Goal: Task Accomplishment & Management: Use online tool/utility

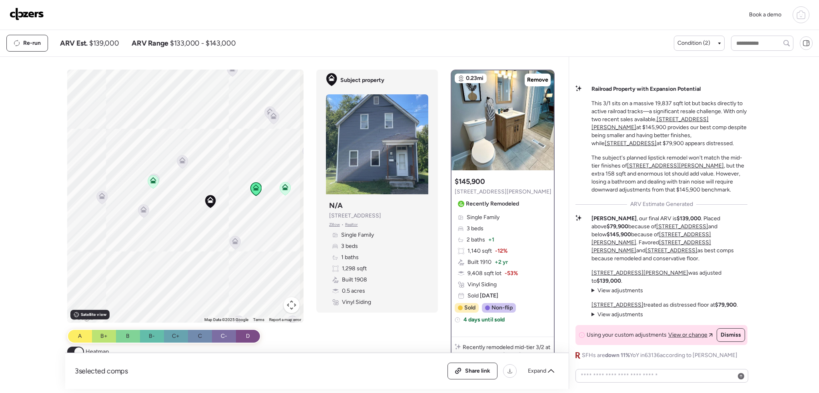
click at [803, 15] on icon at bounding box center [801, 15] width 10 height 10
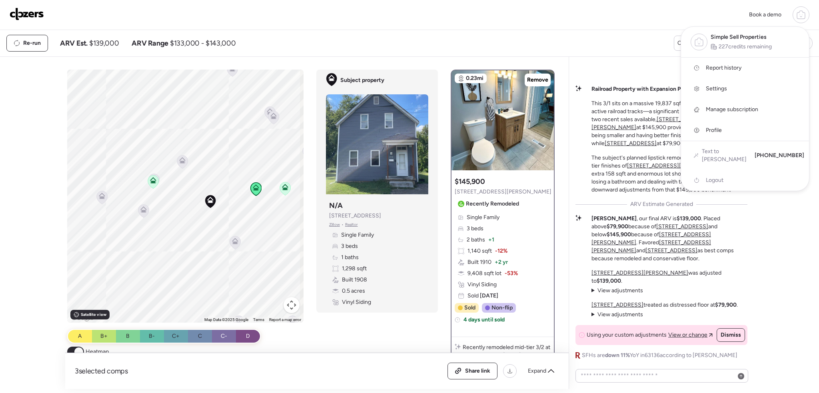
click at [739, 64] on link "Report history" at bounding box center [745, 68] width 128 height 21
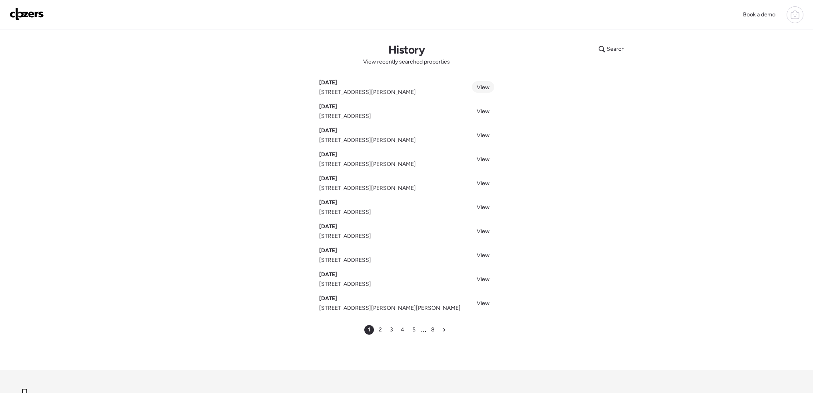
click at [479, 87] on span "View" at bounding box center [483, 87] width 13 height 7
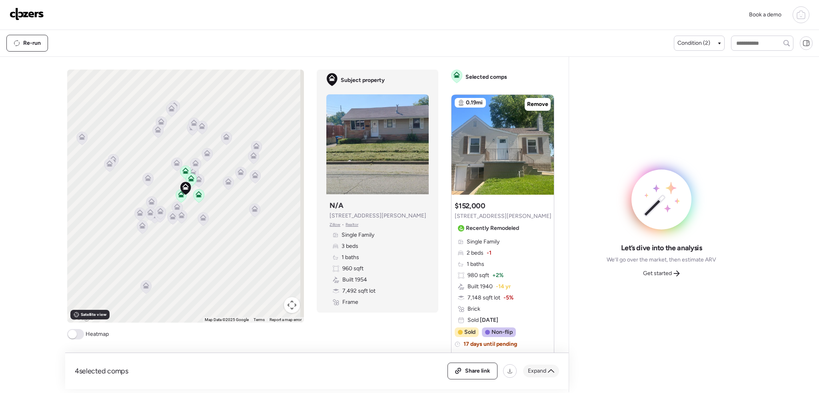
click at [547, 373] on div "Expand" at bounding box center [541, 371] width 36 height 13
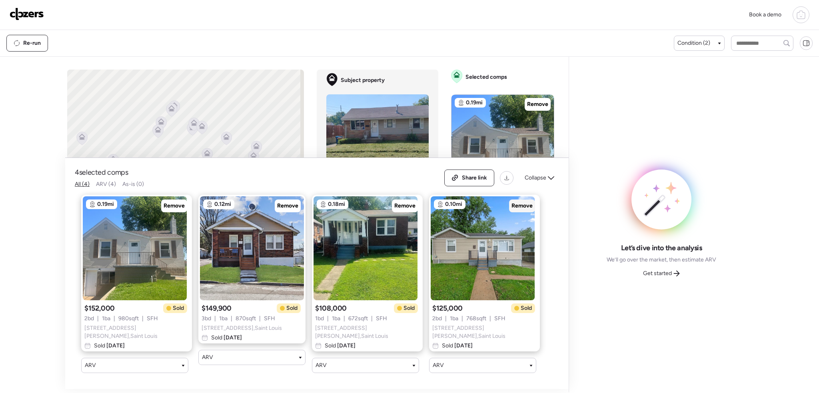
click at [511, 209] on span "Remove" at bounding box center [521, 206] width 21 height 8
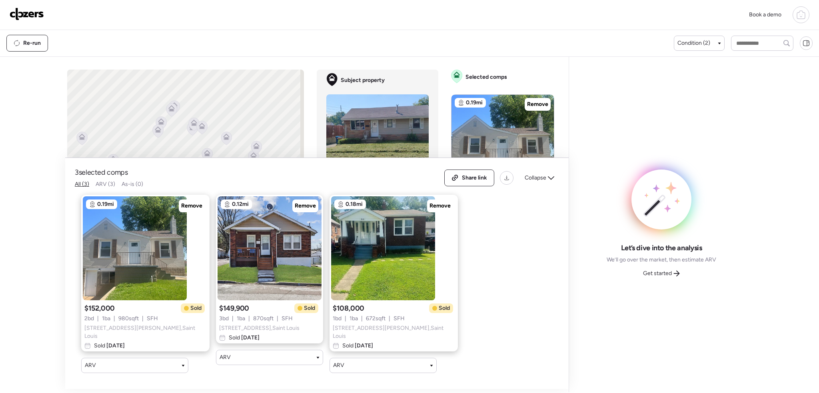
drag, startPoint x: 401, startPoint y: 209, endPoint x: 369, endPoint y: 208, distance: 32.4
click at [429, 209] on span "Remove" at bounding box center [439, 206] width 21 height 8
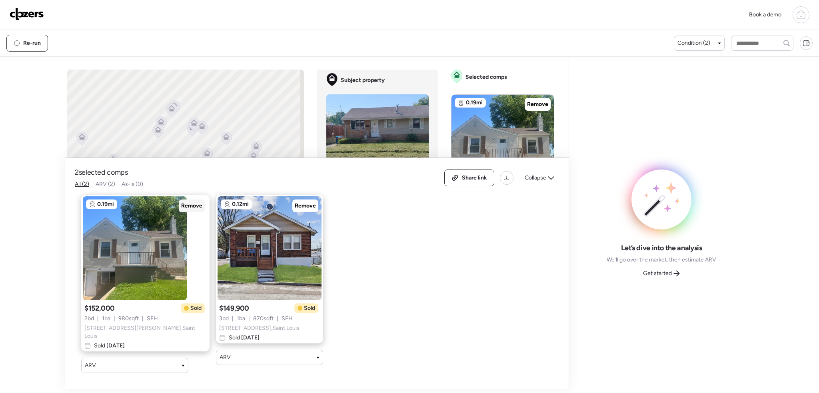
drag, startPoint x: 286, startPoint y: 205, endPoint x: 169, endPoint y: 202, distance: 117.2
click at [295, 205] on span "Remove" at bounding box center [305, 206] width 21 height 8
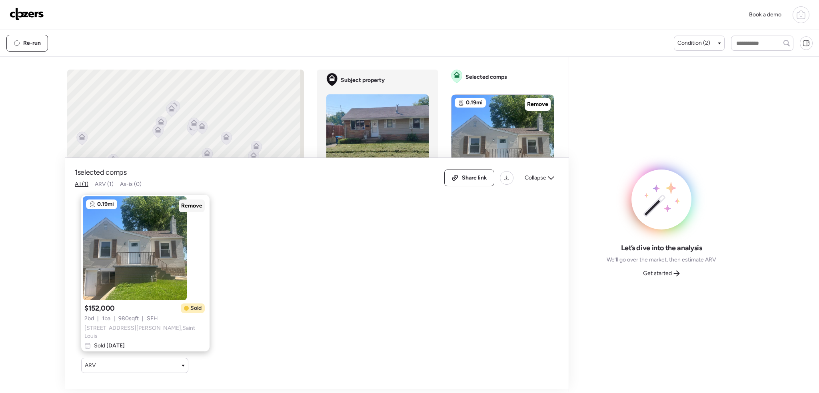
click at [181, 208] on span "Remove" at bounding box center [191, 206] width 21 height 8
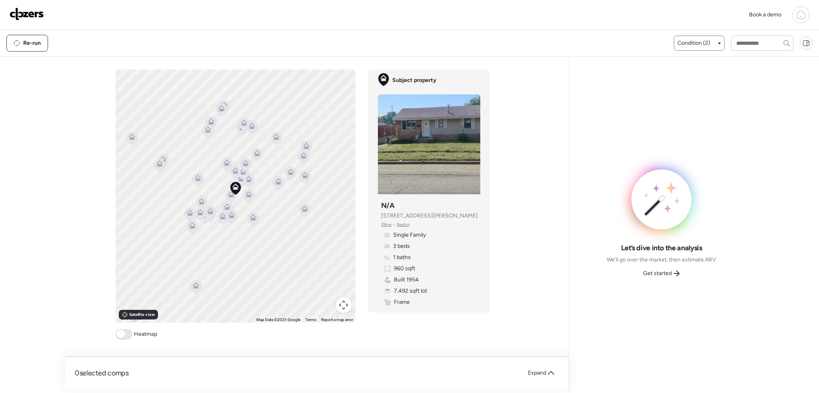
click at [699, 41] on span "Condition (2)" at bounding box center [693, 43] width 33 height 8
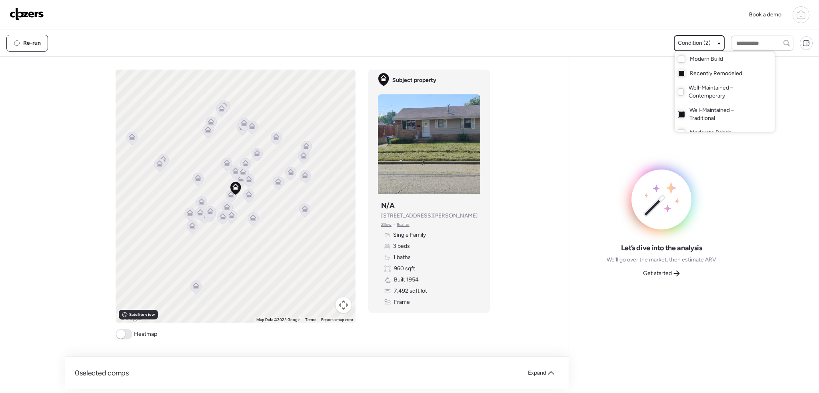
click at [679, 117] on div at bounding box center [681, 114] width 7 height 7
click at [112, 339] on div at bounding box center [409, 174] width 819 height 393
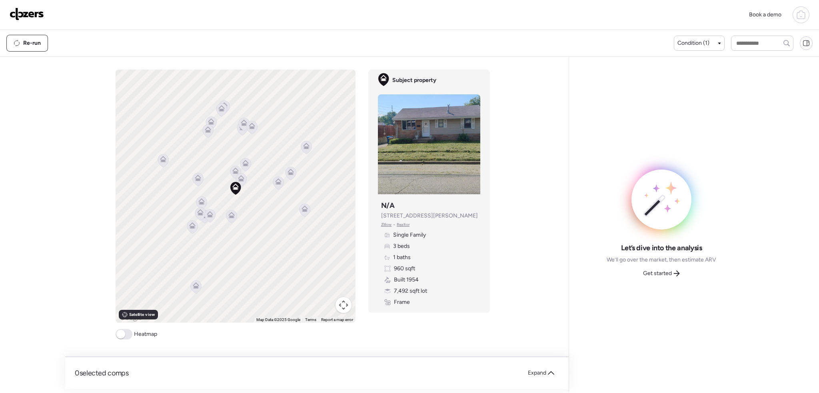
click at [117, 337] on span at bounding box center [120, 334] width 9 height 9
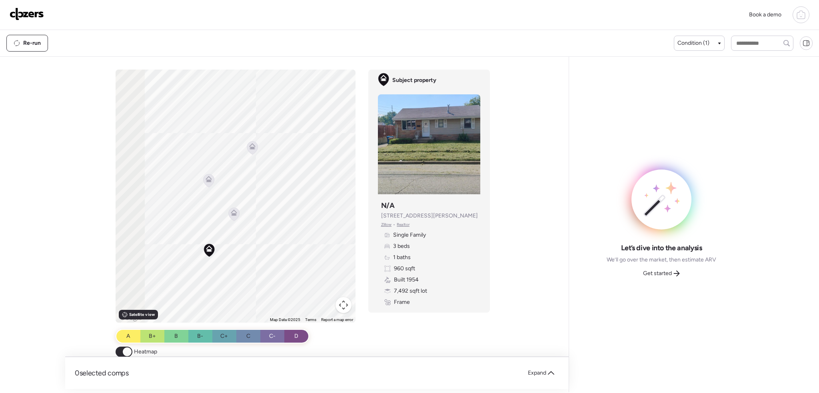
drag, startPoint x: 256, startPoint y: 214, endPoint x: 279, endPoint y: 234, distance: 31.2
click at [279, 234] on div "To activate drag with keyboard, press Alt + Enter. Once in keyboard drag state,…" at bounding box center [236, 196] width 240 height 253
drag, startPoint x: 261, startPoint y: 221, endPoint x: 277, endPoint y: 229, distance: 18.4
click at [277, 229] on div "To activate drag with keyboard, press Alt + Enter. Once in keyboard drag state,…" at bounding box center [236, 196] width 240 height 253
click at [249, 222] on icon at bounding box center [252, 222] width 6 height 6
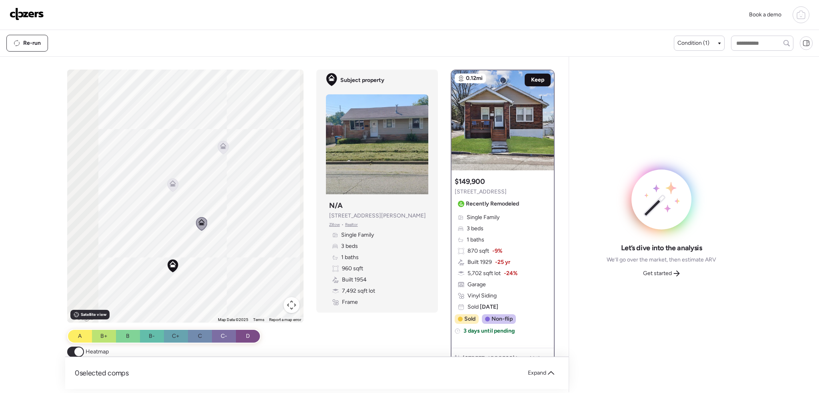
click at [532, 80] on span "Keep" at bounding box center [537, 80] width 13 height 8
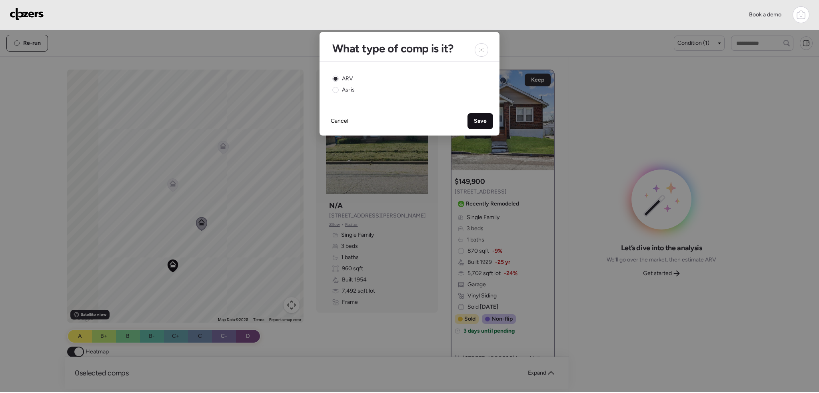
click at [479, 117] on div "Save" at bounding box center [480, 121] width 26 height 16
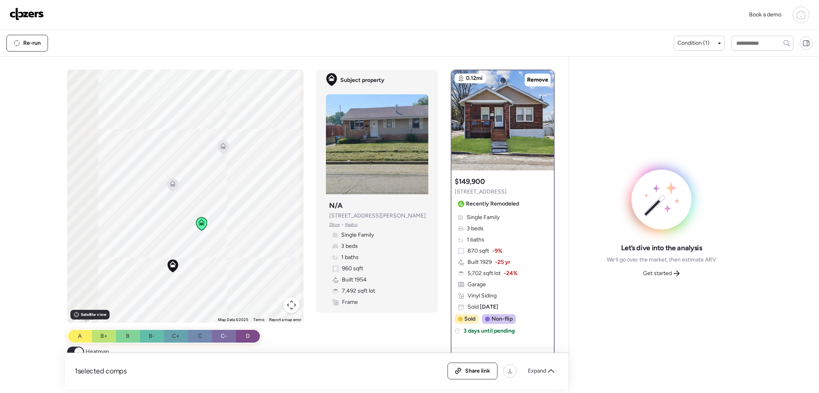
click at [170, 186] on icon at bounding box center [172, 185] width 5 height 2
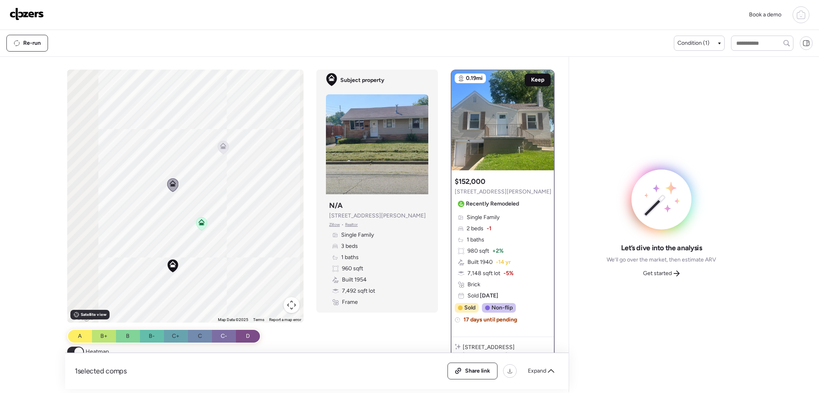
click at [538, 81] on span "Keep" at bounding box center [537, 80] width 13 height 8
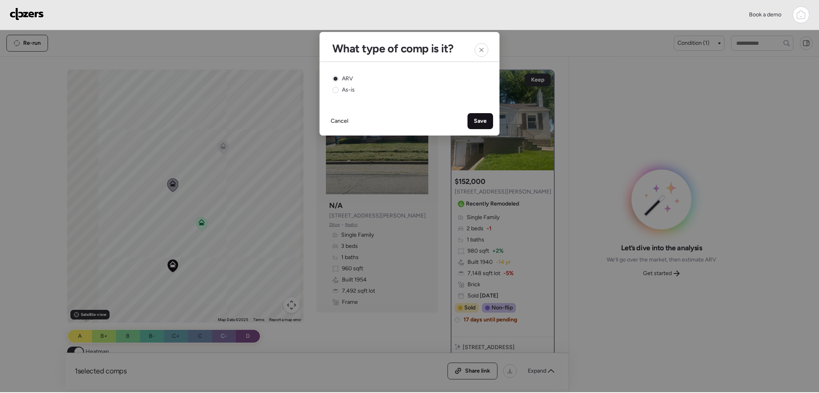
click at [487, 123] on div "Save" at bounding box center [480, 121] width 26 height 16
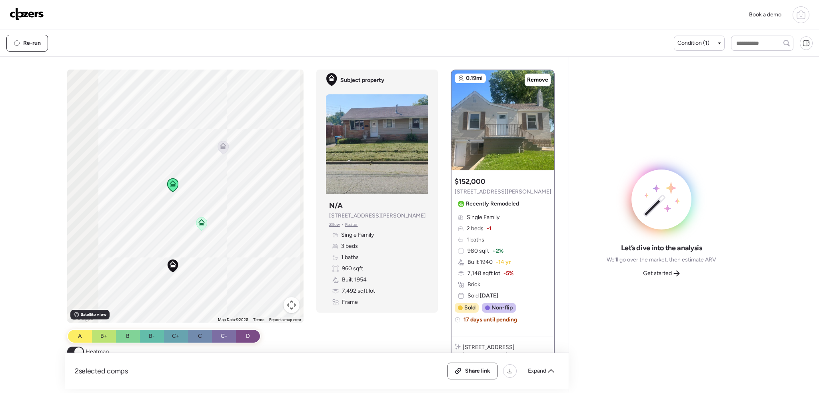
click at [221, 145] on icon at bounding box center [223, 146] width 6 height 6
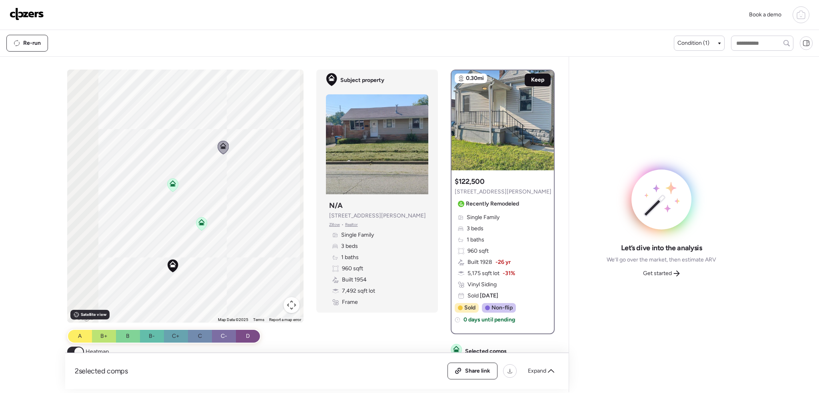
click at [537, 77] on span "Keep" at bounding box center [537, 80] width 13 height 8
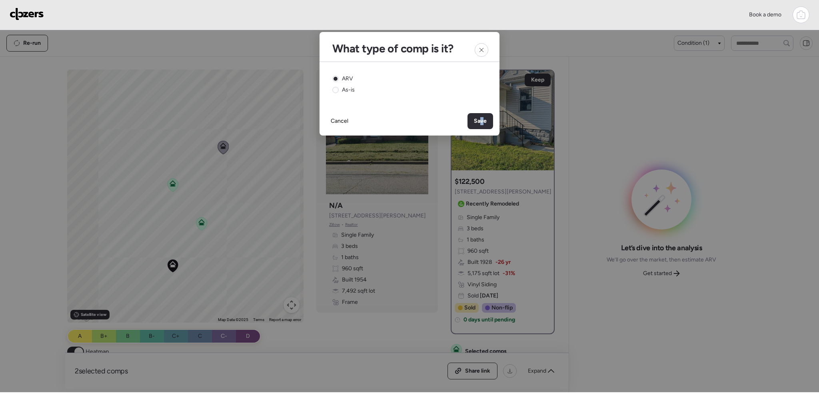
drag, startPoint x: 482, startPoint y: 124, endPoint x: 485, endPoint y: 142, distance: 18.3
click at [481, 124] on span "Save" at bounding box center [480, 121] width 13 height 8
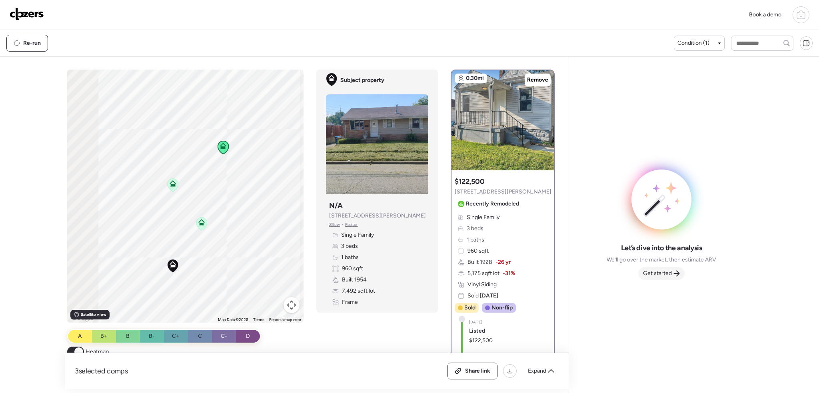
click at [652, 277] on div "Get started" at bounding box center [661, 273] width 46 height 13
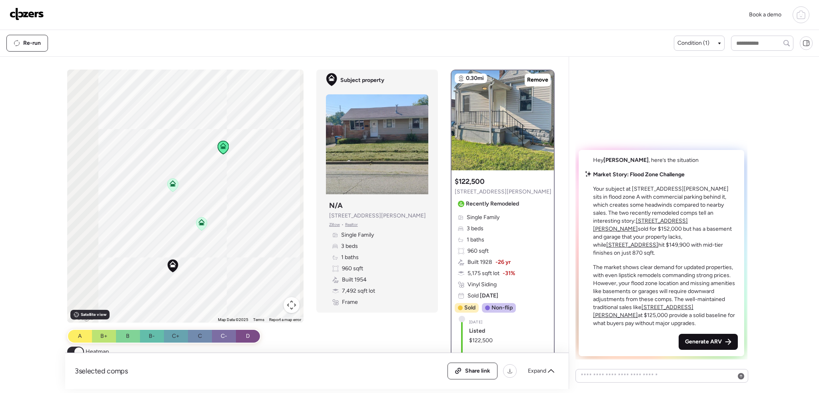
click at [687, 339] on span "Generate ARV" at bounding box center [703, 342] width 37 height 8
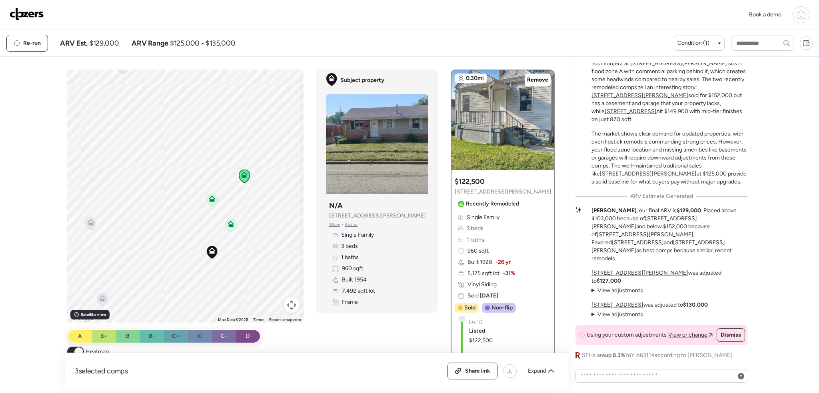
drag, startPoint x: 199, startPoint y: 256, endPoint x: 239, endPoint y: 263, distance: 39.8
click at [239, 263] on div "To activate drag with keyboard, press Alt + Enter. Once in keyboard drag state,…" at bounding box center [185, 196] width 237 height 253
click at [798, 18] on icon at bounding box center [801, 15] width 10 height 10
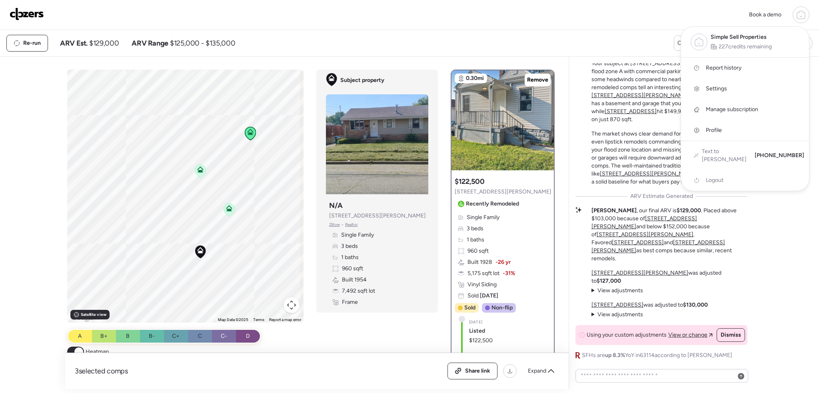
click at [726, 68] on span "Report history" at bounding box center [724, 68] width 36 height 8
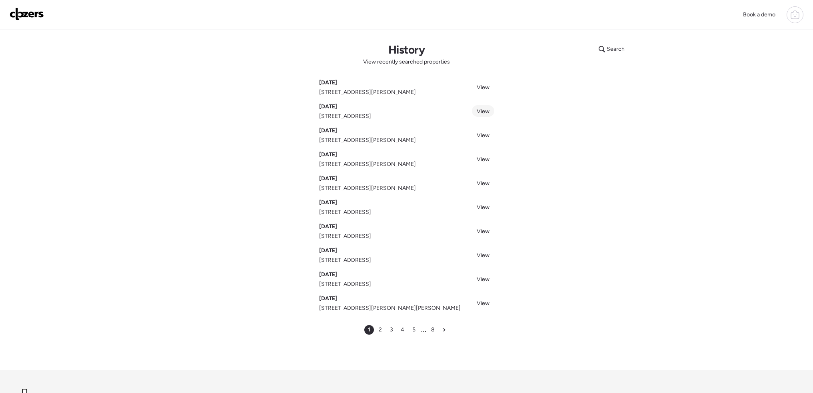
click at [484, 112] on span "View" at bounding box center [483, 111] width 13 height 7
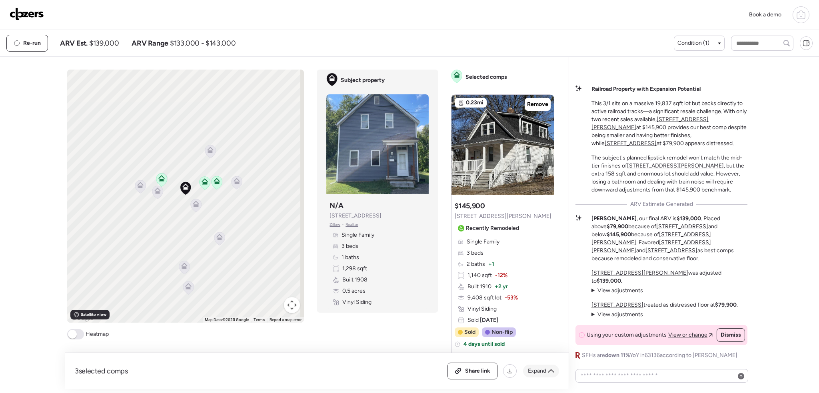
click at [553, 369] on icon at bounding box center [551, 371] width 6 height 6
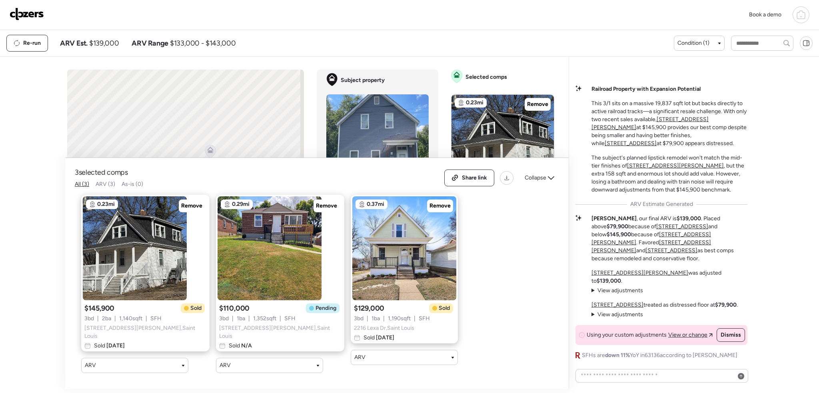
click at [699, 334] on span "View or change" at bounding box center [687, 335] width 39 height 8
click at [638, 375] on textarea at bounding box center [662, 375] width 166 height 11
type textarea "**********"
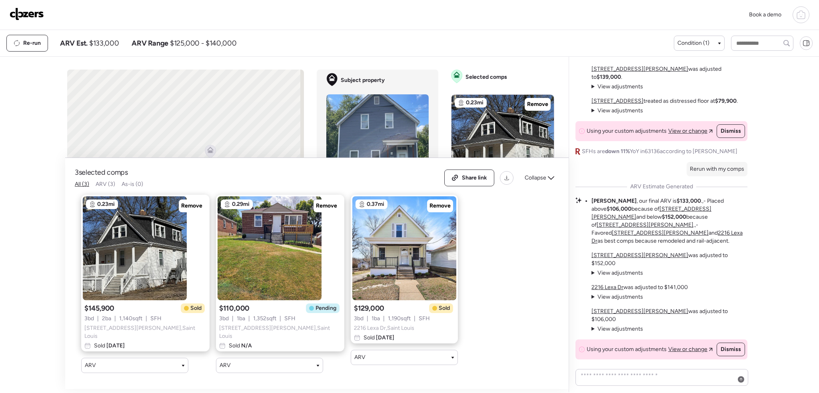
click at [34, 14] on img at bounding box center [27, 14] width 34 height 13
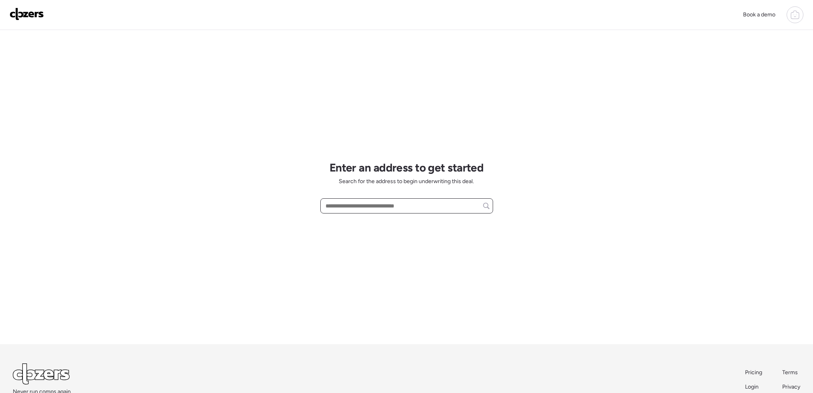
click at [334, 205] on input "text" at bounding box center [407, 205] width 166 height 11
paste input "**********"
click at [432, 218] on div "[STREET_ADDRESS]" at bounding box center [406, 220] width 173 height 14
type input "**********"
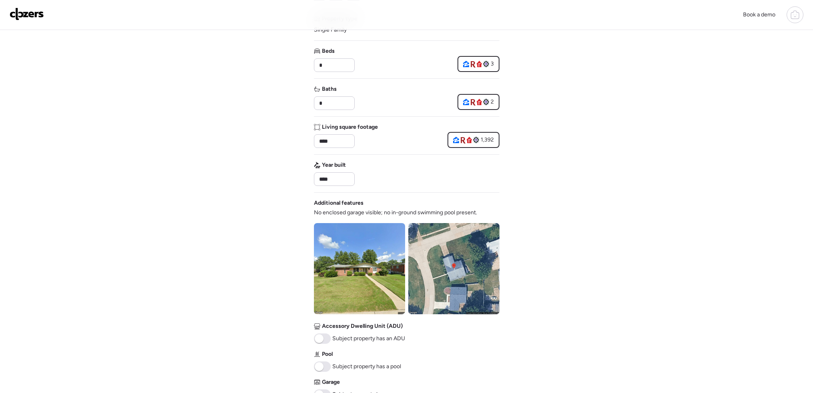
scroll to position [160, 0]
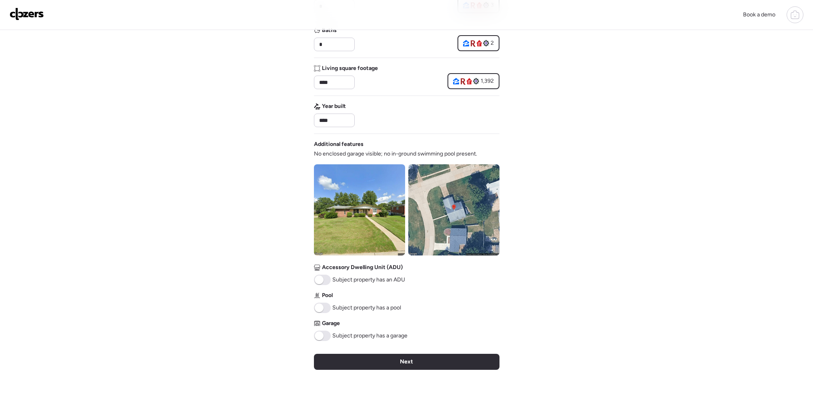
click at [461, 358] on div "Next" at bounding box center [407, 362] width 186 height 16
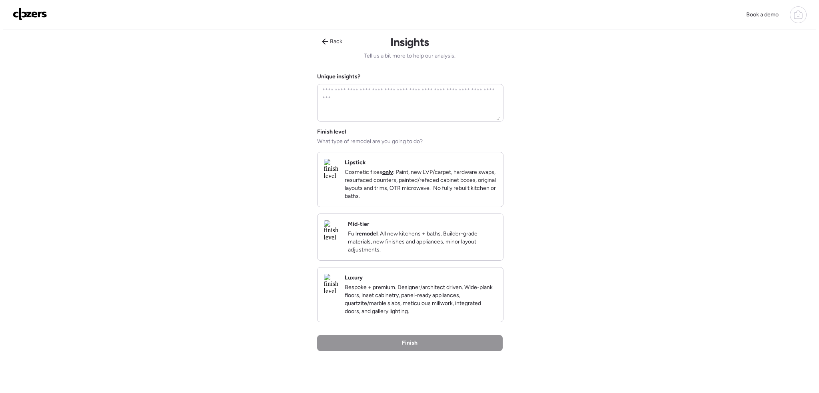
scroll to position [0, 0]
click at [439, 191] on p "Cosmetic fixes only : Paint, new LVP/carpet, hardware swaps, resurfaced counter…" at bounding box center [417, 186] width 152 height 32
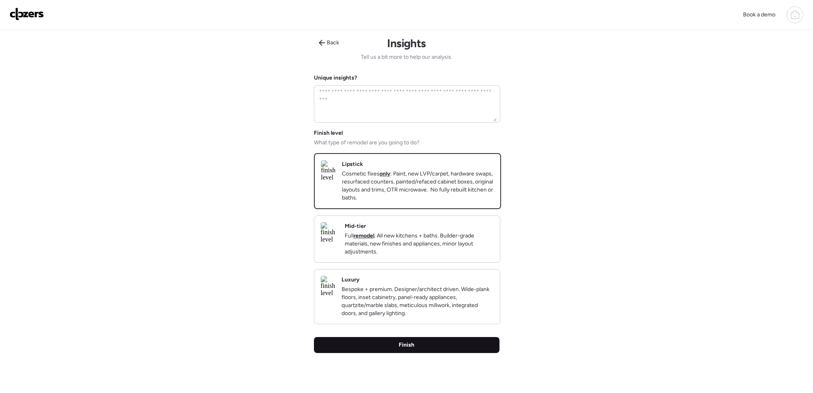
click at [431, 353] on div "Finish" at bounding box center [407, 345] width 186 height 16
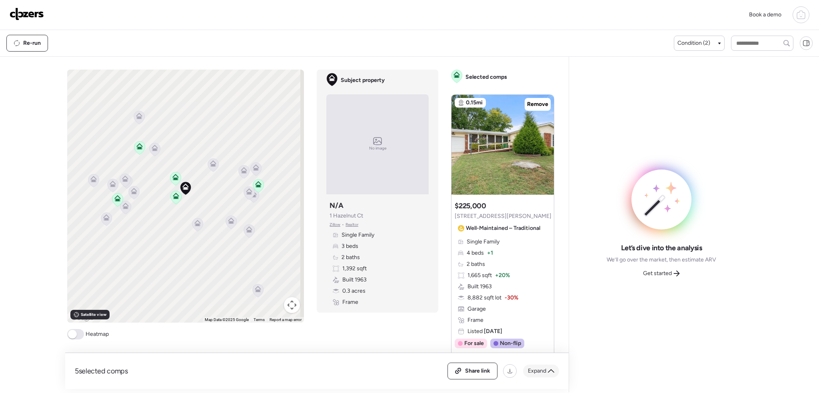
click at [555, 370] on div "Expand" at bounding box center [541, 371] width 36 height 13
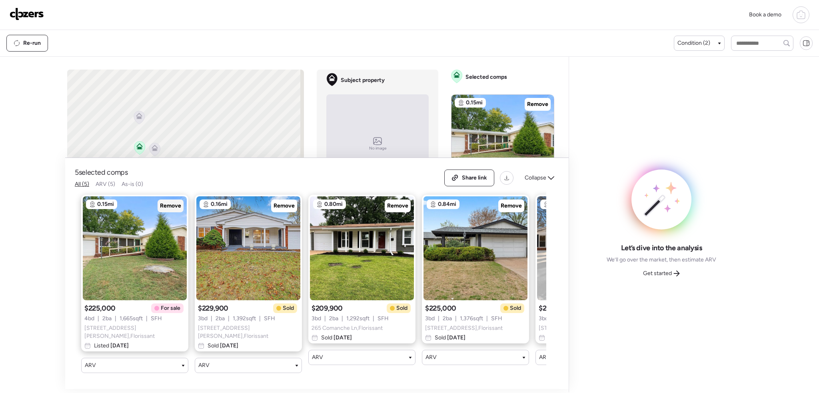
click at [162, 210] on span "Remove" at bounding box center [170, 206] width 21 height 8
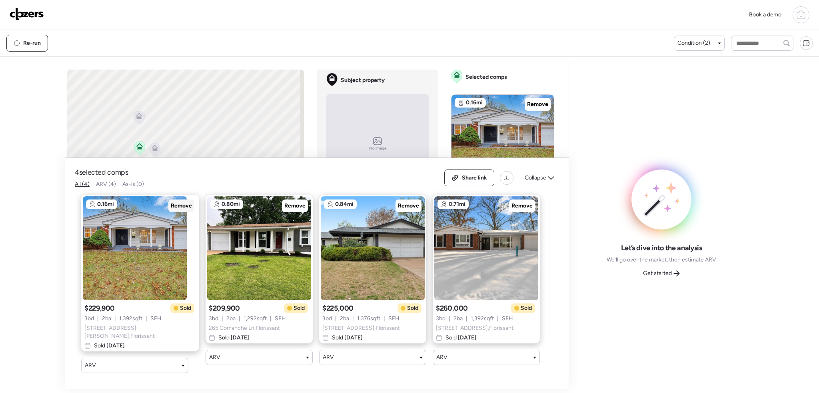
click at [171, 208] on span "Remove" at bounding box center [181, 206] width 21 height 8
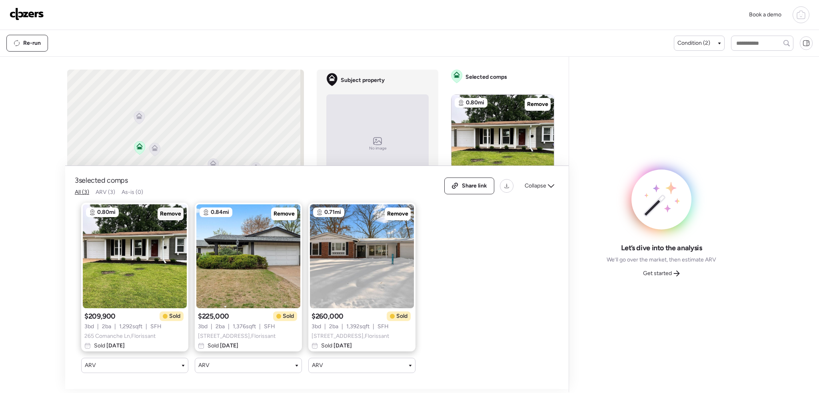
click at [163, 210] on span "Remove" at bounding box center [170, 214] width 21 height 8
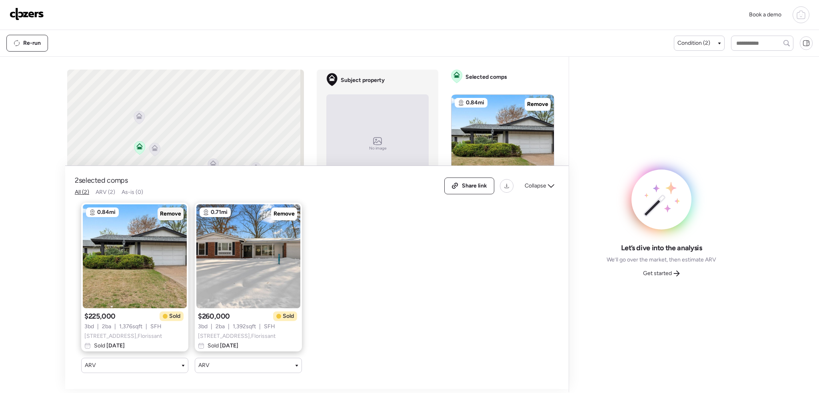
click at [163, 210] on span "Remove" at bounding box center [170, 214] width 21 height 8
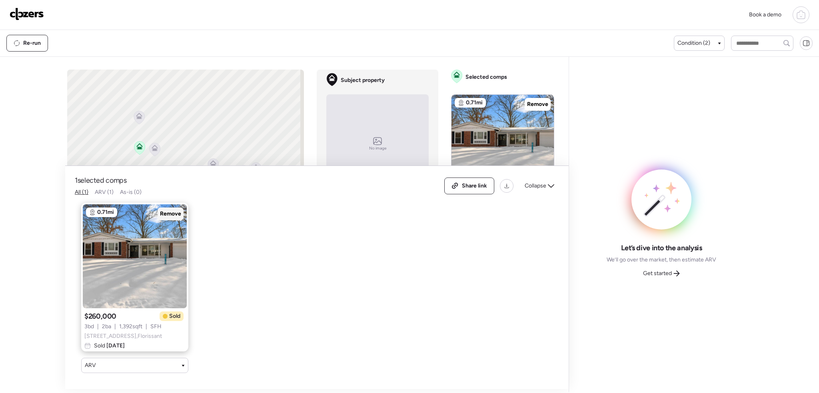
click at [163, 210] on span "Remove" at bounding box center [170, 214] width 21 height 8
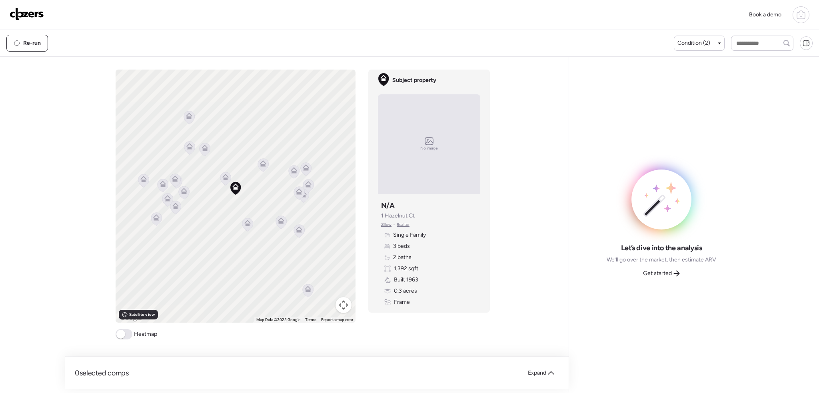
click at [116, 331] on span at bounding box center [124, 334] width 17 height 10
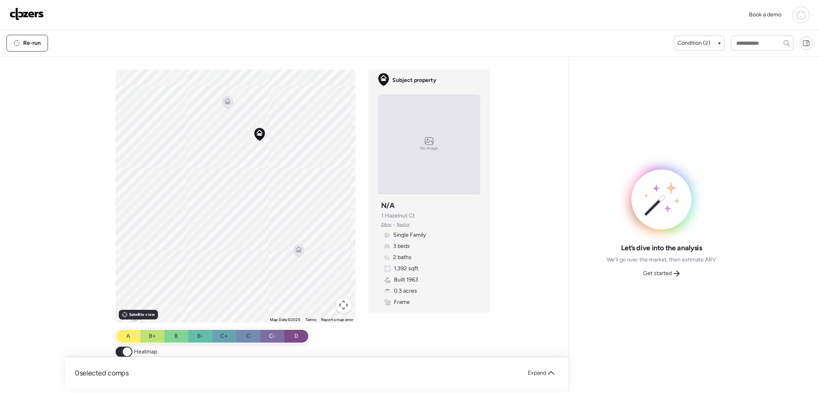
drag, startPoint x: 267, startPoint y: 192, endPoint x: 176, endPoint y: 165, distance: 96.0
click at [176, 165] on div "To activate drag with keyboard, press Alt + Enter. Once in keyboard drag state,…" at bounding box center [236, 196] width 240 height 253
drag, startPoint x: 724, startPoint y: 36, endPoint x: 704, endPoint y: 41, distance: 20.2
click at [723, 37] on div "Condition (2)" at bounding box center [743, 43] width 139 height 15
click at [704, 41] on span "Condition (2)" at bounding box center [693, 43] width 33 height 8
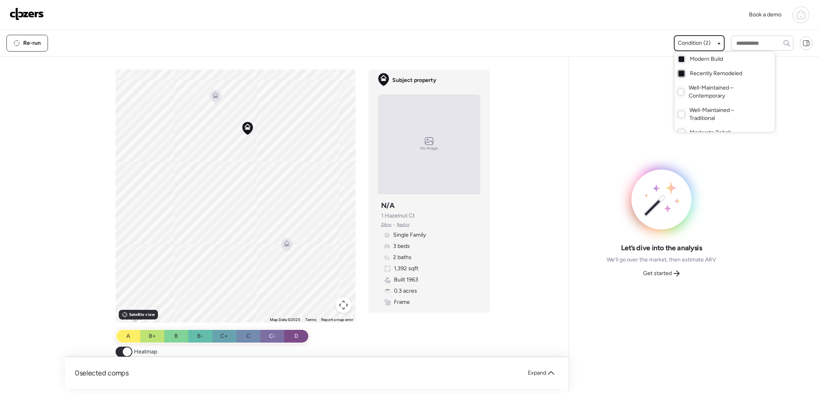
click at [678, 74] on div at bounding box center [681, 74] width 6 height 6
click at [678, 60] on div at bounding box center [681, 59] width 6 height 6
click at [678, 75] on div at bounding box center [681, 73] width 7 height 7
click at [253, 216] on div at bounding box center [409, 174] width 819 height 393
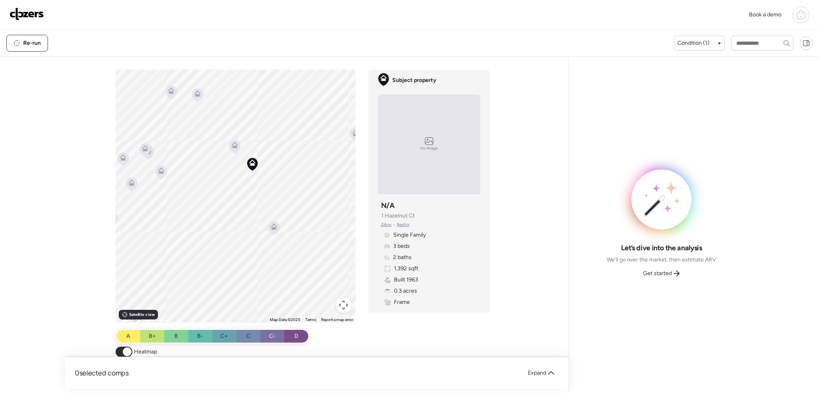
drag, startPoint x: 237, startPoint y: 184, endPoint x: 252, endPoint y: 212, distance: 32.2
click at [252, 212] on div "To activate drag with keyboard, press Alt + Enter. Once in keyboard drag state,…" at bounding box center [236, 196] width 240 height 253
click at [261, 192] on icon at bounding box center [262, 191] width 6 height 6
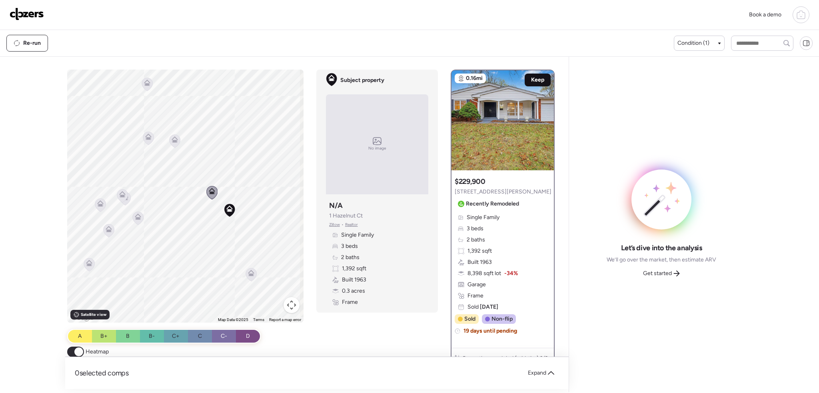
click at [532, 80] on span "Keep" at bounding box center [537, 80] width 13 height 8
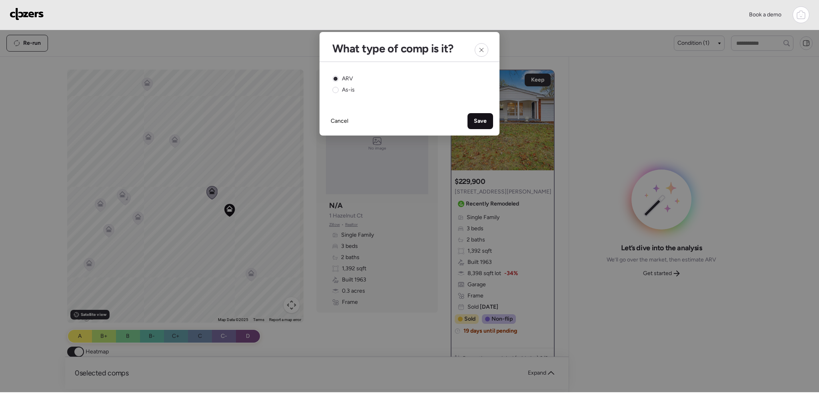
click at [481, 120] on span "Save" at bounding box center [480, 121] width 13 height 8
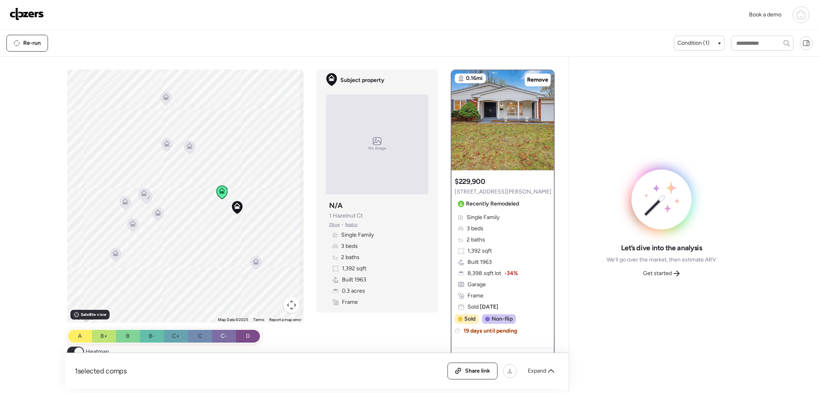
drag, startPoint x: 204, startPoint y: 245, endPoint x: 194, endPoint y: 231, distance: 17.2
click at [213, 236] on div "To activate drag with keyboard, press Alt + Enter. Once in keyboard drag state,…" at bounding box center [185, 196] width 237 height 253
click at [256, 259] on icon at bounding box center [255, 260] width 6 height 6
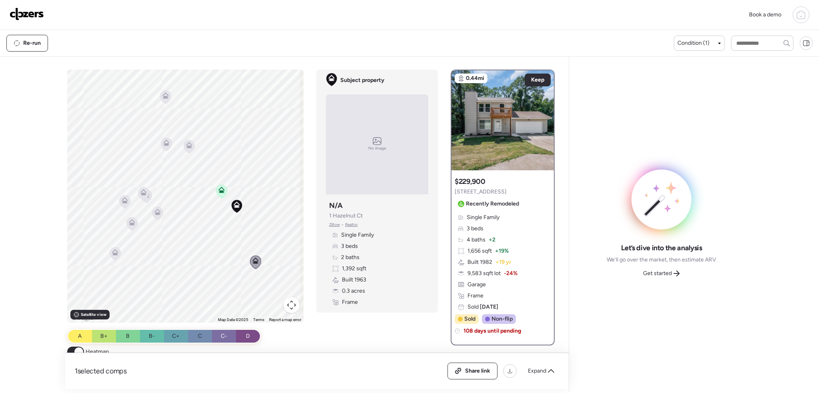
click at [158, 218] on icon at bounding box center [157, 213] width 11 height 13
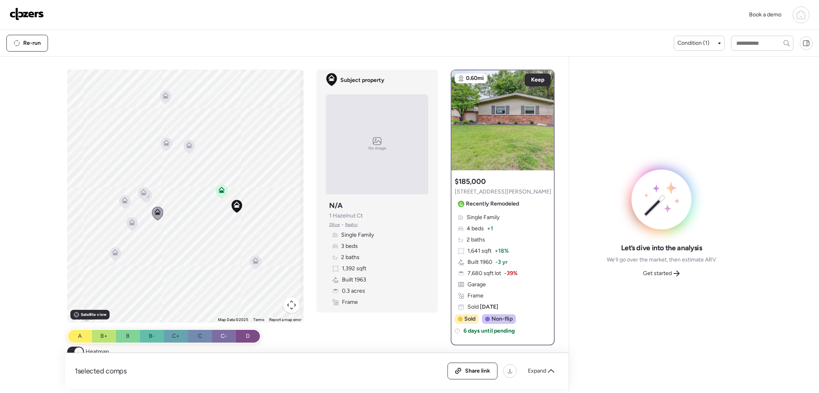
click at [184, 146] on icon at bounding box center [189, 146] width 11 height 13
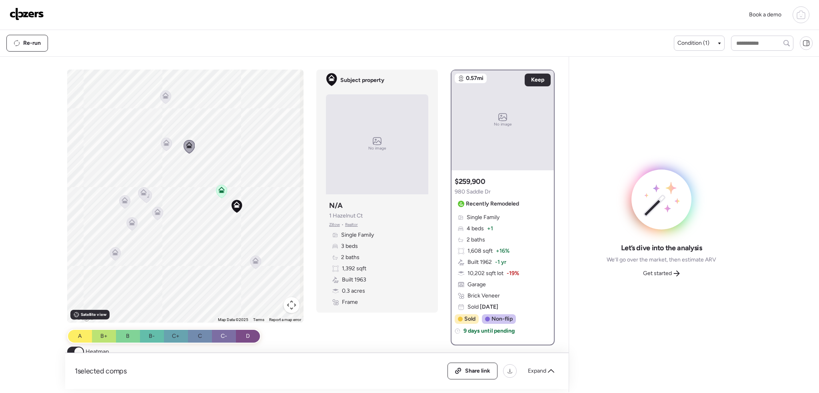
click at [167, 144] on icon at bounding box center [166, 143] width 6 height 6
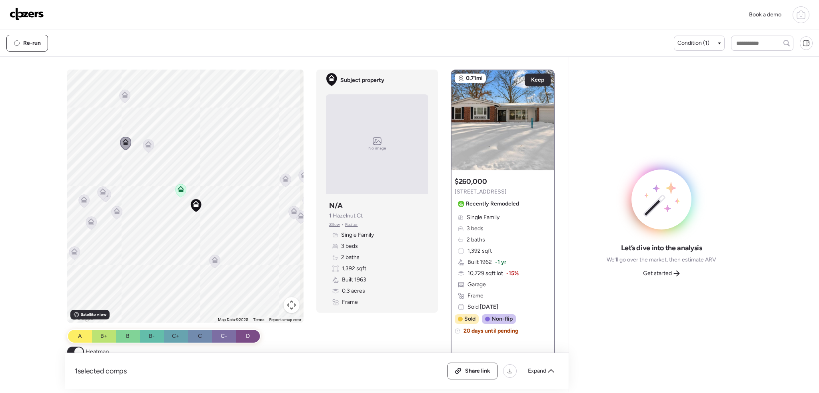
drag, startPoint x: 237, startPoint y: 195, endPoint x: 199, endPoint y: 195, distance: 38.8
click at [199, 195] on div "To activate drag with keyboard, press Alt + Enter. Once in keyboard drag state,…" at bounding box center [185, 196] width 237 height 253
drag, startPoint x: 722, startPoint y: 35, endPoint x: 710, endPoint y: 38, distance: 12.3
click at [722, 36] on div "Re-run Condition (1)" at bounding box center [409, 43] width 819 height 26
click at [710, 38] on div "Condition (1)" at bounding box center [699, 43] width 51 height 15
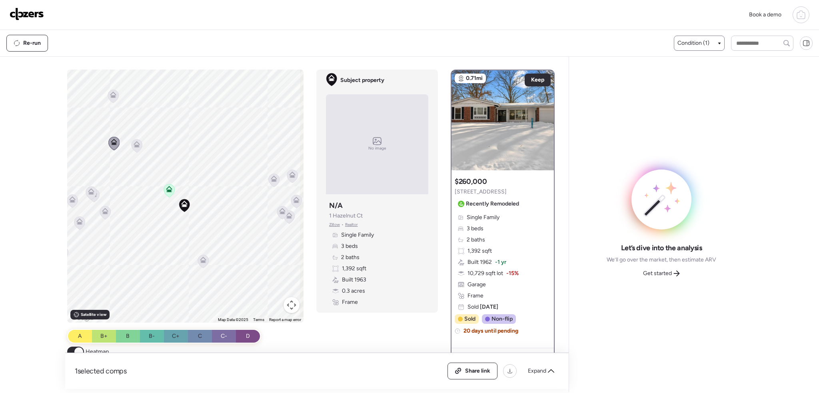
click at [705, 52] on div "Re-run Condition (1)" at bounding box center [409, 43] width 819 height 26
click at [705, 48] on div "Condition (1)" at bounding box center [699, 43] width 51 height 15
click at [710, 40] on div "Condition (1)" at bounding box center [699, 43] width 44 height 8
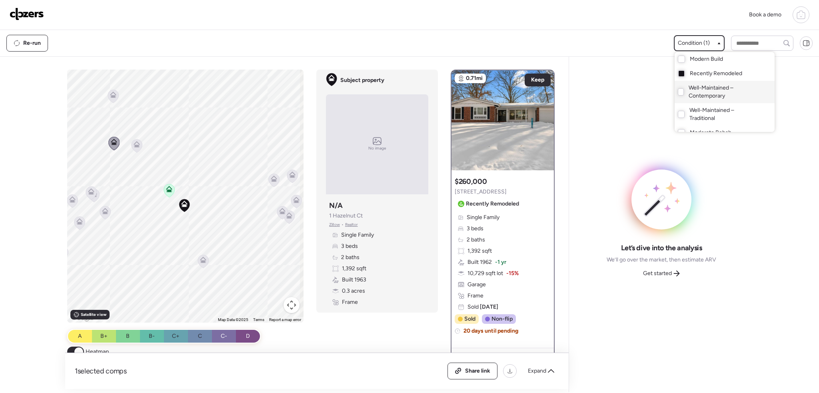
click at [681, 90] on div "Well-Maintained – Contemporary" at bounding box center [724, 92] width 100 height 22
click at [182, 229] on div at bounding box center [409, 174] width 819 height 393
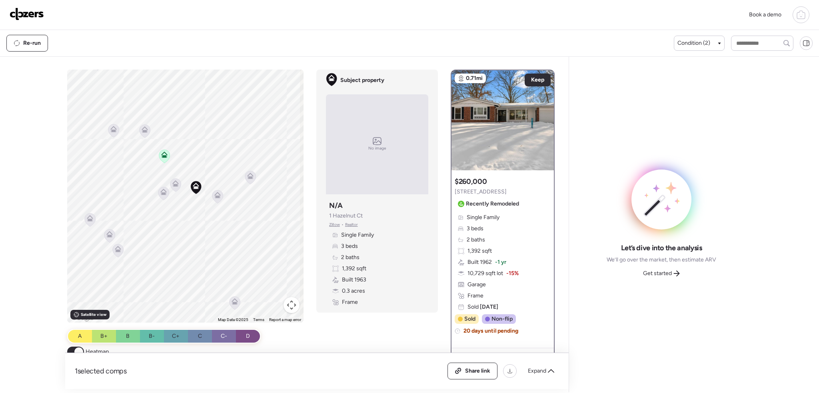
drag, startPoint x: 175, startPoint y: 227, endPoint x: 171, endPoint y: 228, distance: 4.6
click at [174, 247] on div "To activate drag with keyboard, press Alt + Enter. Once in keyboard drag state,…" at bounding box center [185, 196] width 237 height 253
click at [171, 203] on icon at bounding box center [174, 203] width 6 height 6
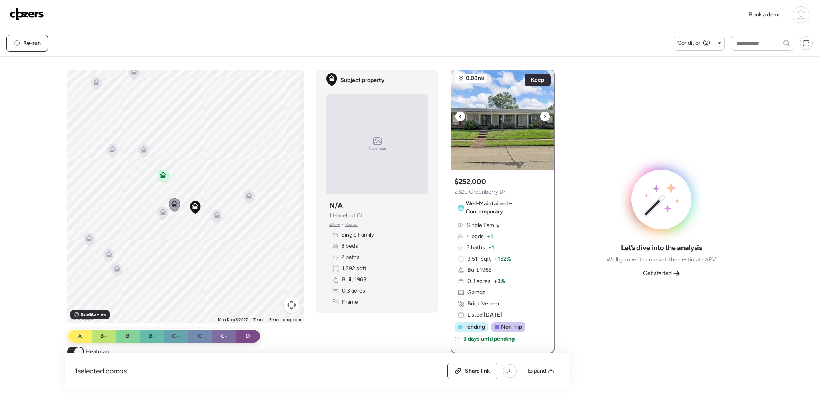
click at [544, 116] on icon at bounding box center [545, 116] width 2 height 3
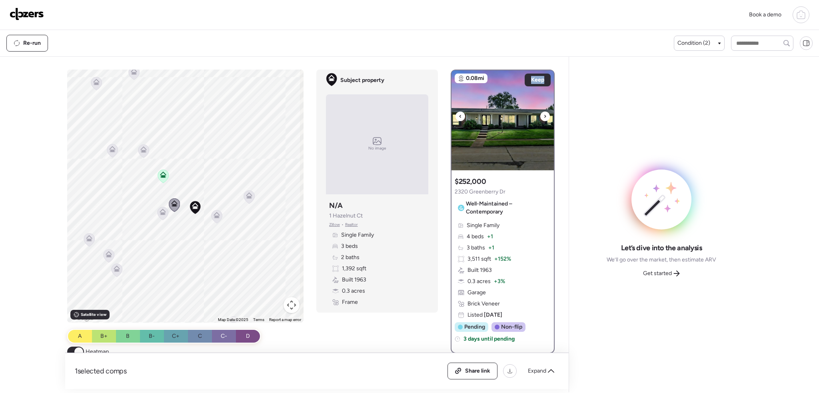
click at [544, 116] on icon at bounding box center [545, 116] width 2 height 3
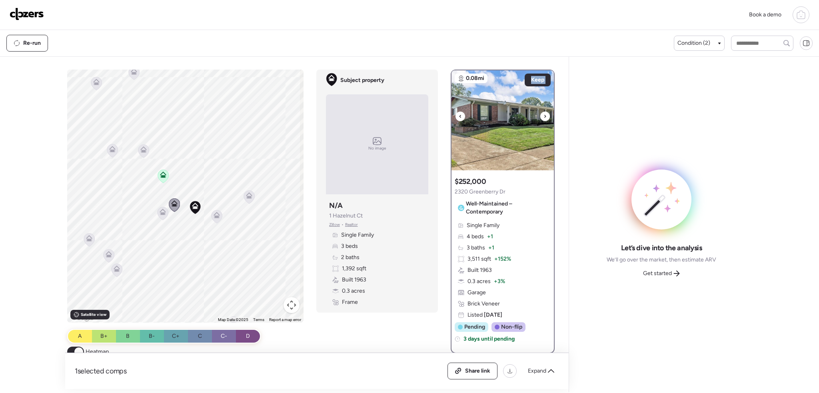
click at [544, 116] on icon at bounding box center [545, 116] width 2 height 3
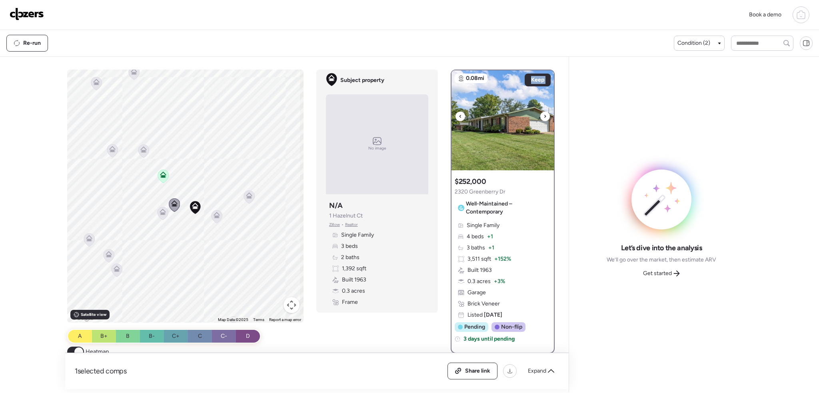
click at [544, 116] on icon at bounding box center [545, 116] width 2 height 3
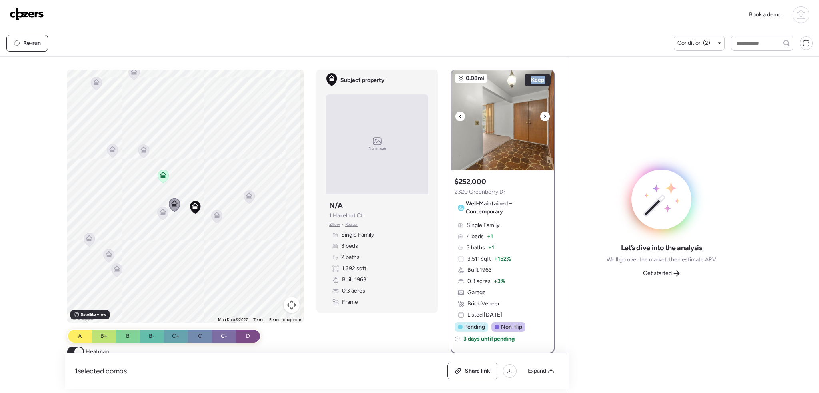
click at [544, 116] on icon at bounding box center [545, 116] width 2 height 3
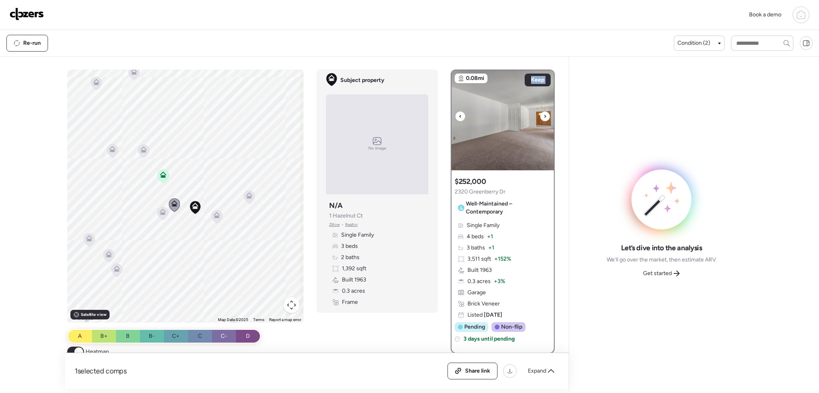
click at [544, 116] on icon at bounding box center [545, 116] width 2 height 3
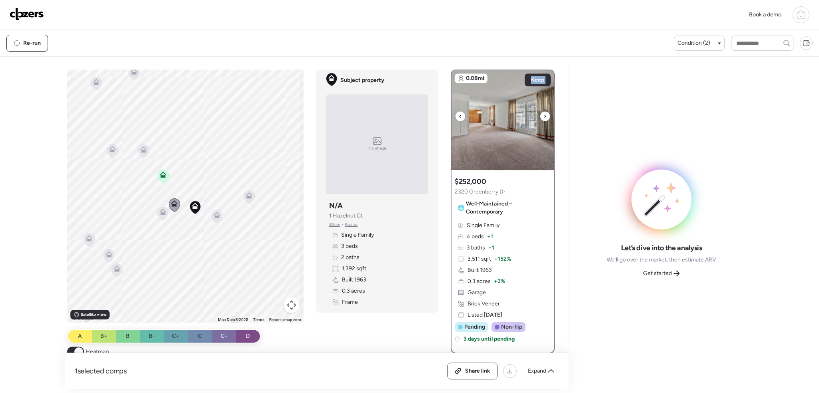
click at [544, 116] on icon at bounding box center [545, 116] width 2 height 3
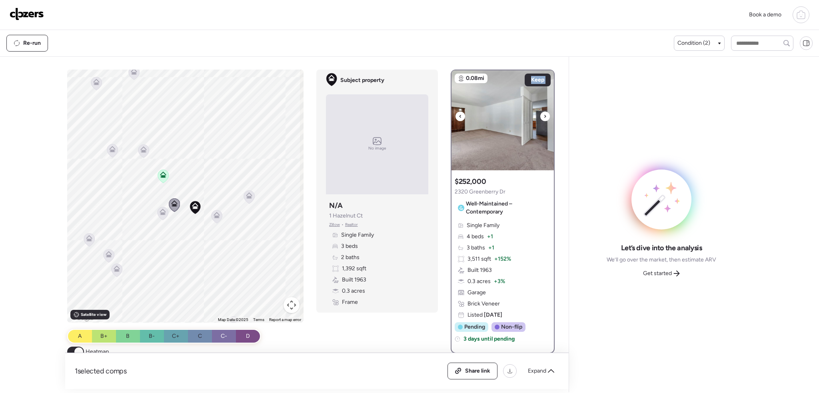
click at [544, 116] on icon at bounding box center [545, 116] width 2 height 3
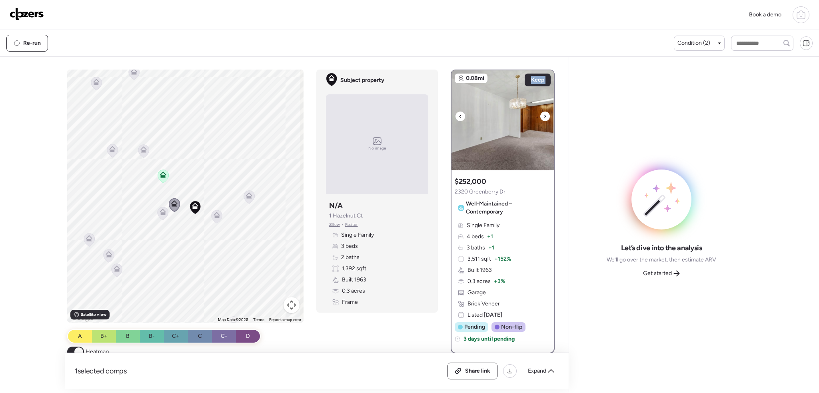
click at [544, 116] on icon at bounding box center [545, 116] width 2 height 3
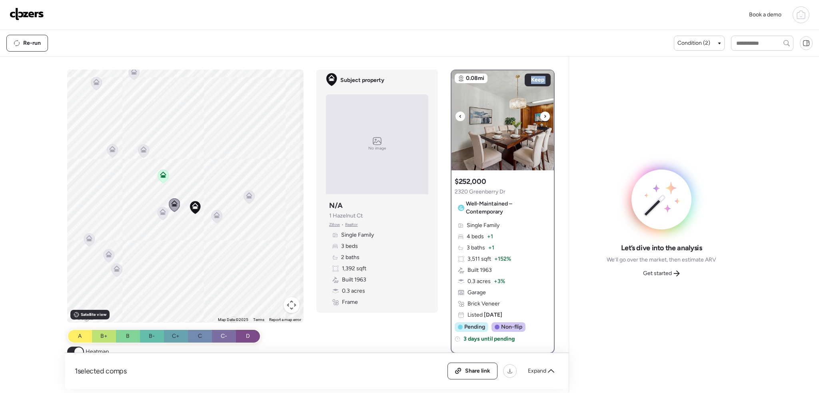
click at [544, 116] on icon at bounding box center [545, 116] width 2 height 3
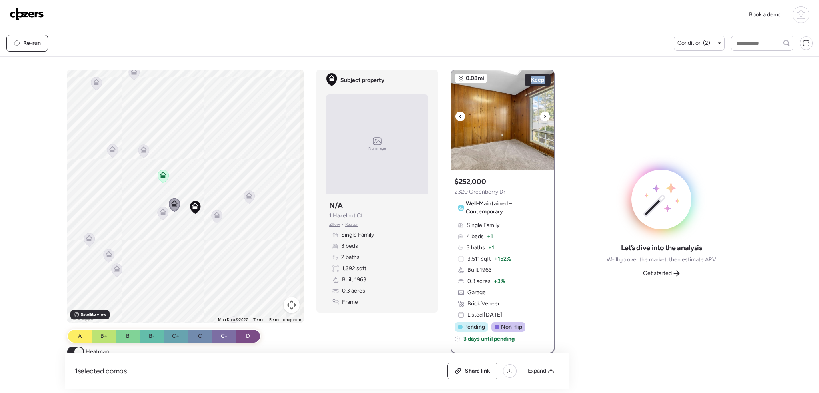
click at [544, 116] on icon at bounding box center [545, 116] width 2 height 3
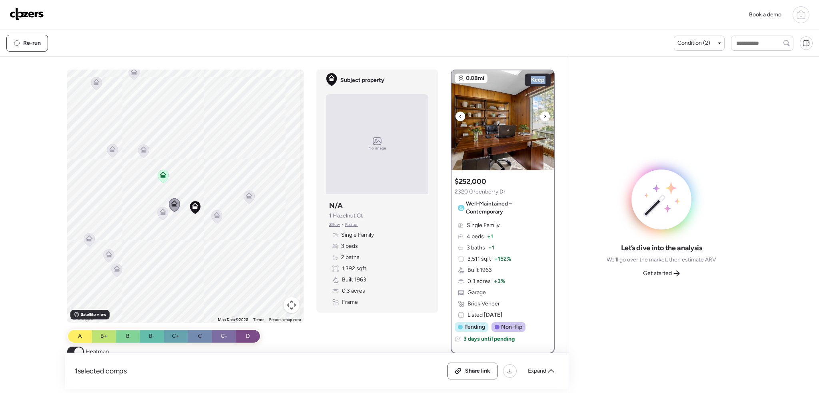
click at [544, 116] on icon at bounding box center [545, 116] width 2 height 3
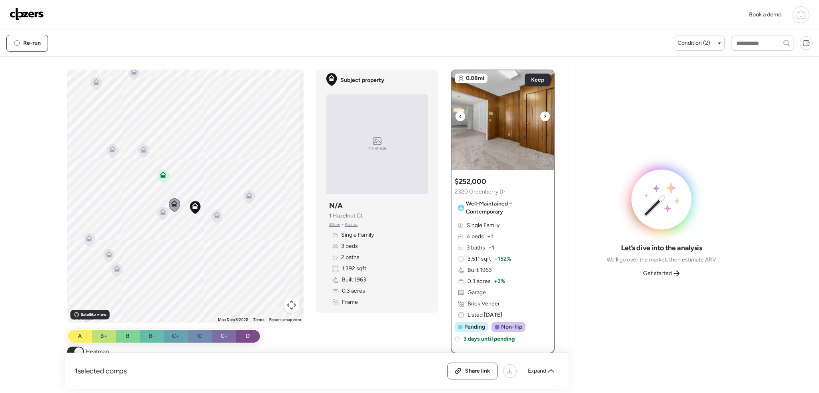
drag, startPoint x: 541, startPoint y: 116, endPoint x: 541, endPoint y: 110, distance: 5.2
click at [543, 115] on icon at bounding box center [544, 117] width 3 height 10
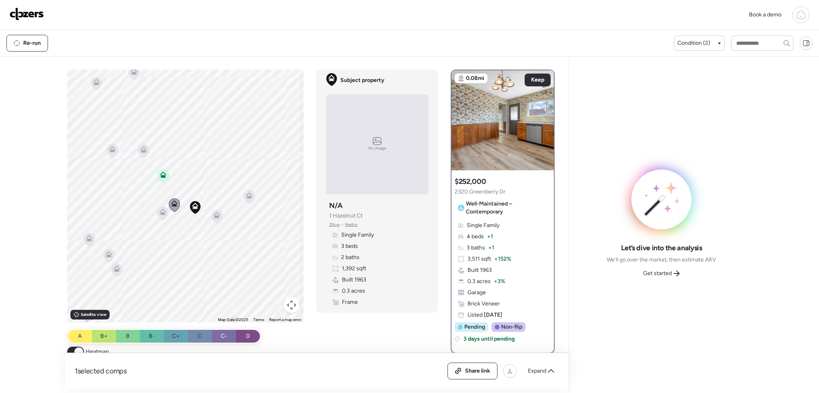
click at [161, 212] on icon at bounding box center [163, 212] width 6 height 6
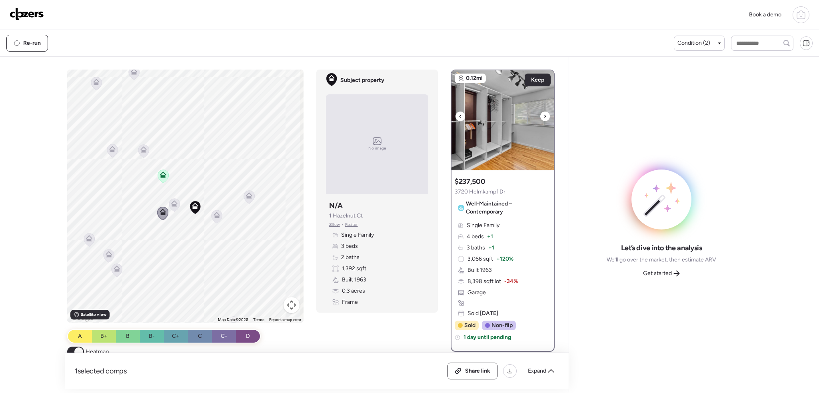
click at [543, 114] on div at bounding box center [545, 117] width 10 height 10
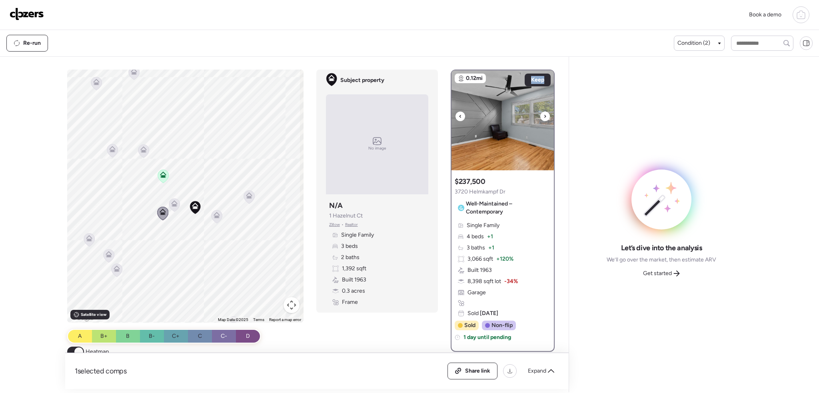
click at [543, 114] on div at bounding box center [545, 117] width 10 height 10
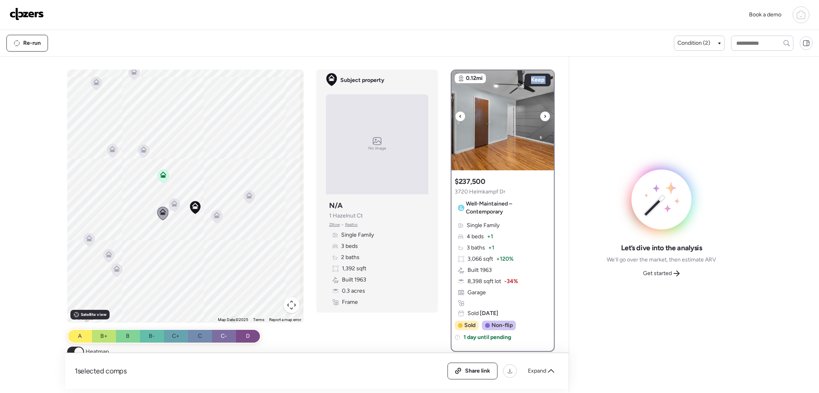
click at [543, 114] on div at bounding box center [545, 117] width 10 height 10
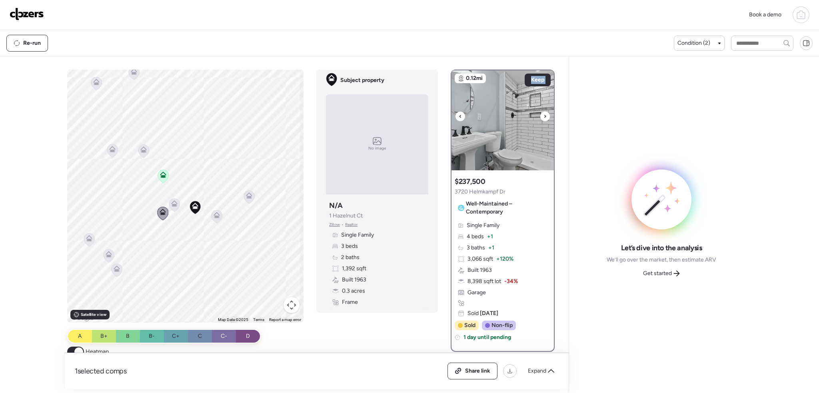
click at [543, 114] on div at bounding box center [545, 117] width 10 height 10
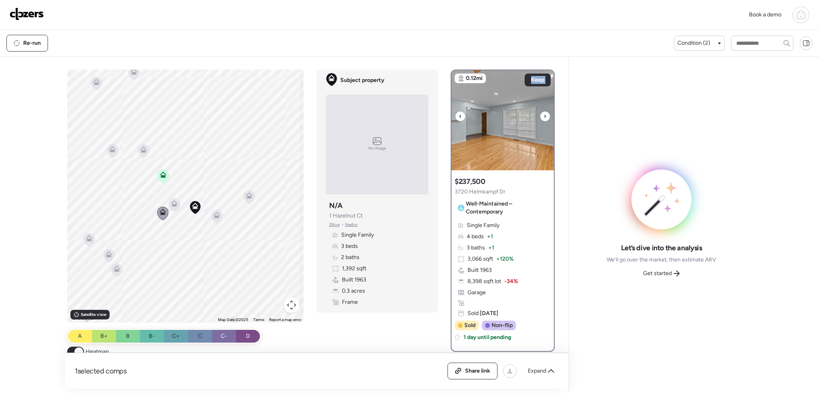
click at [543, 114] on div at bounding box center [545, 117] width 10 height 10
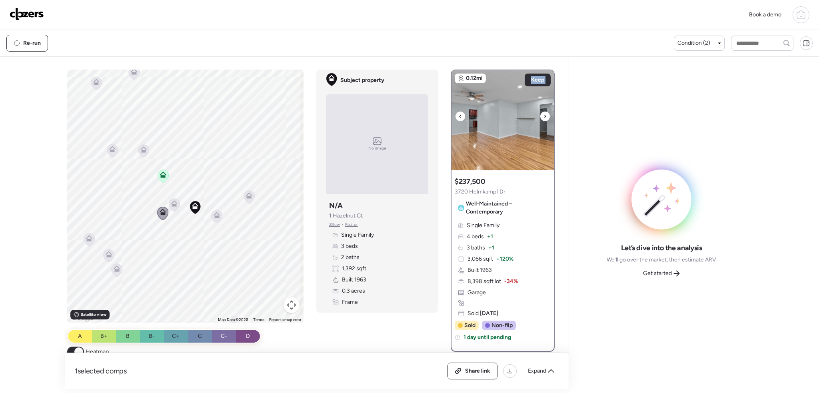
click at [543, 114] on div at bounding box center [545, 117] width 10 height 10
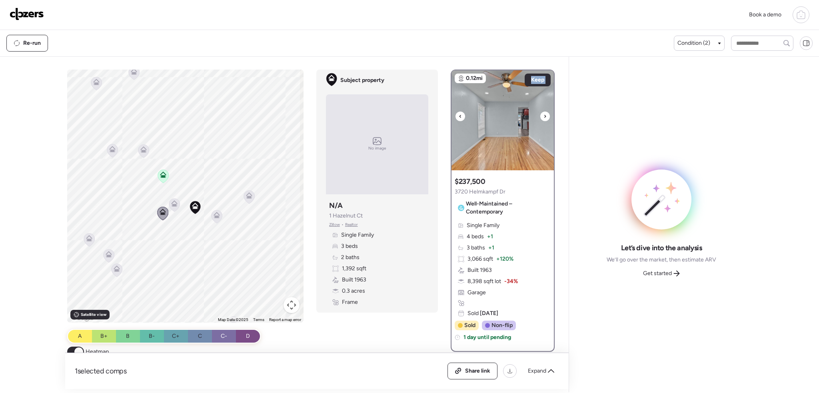
click at [543, 114] on div at bounding box center [545, 117] width 10 height 10
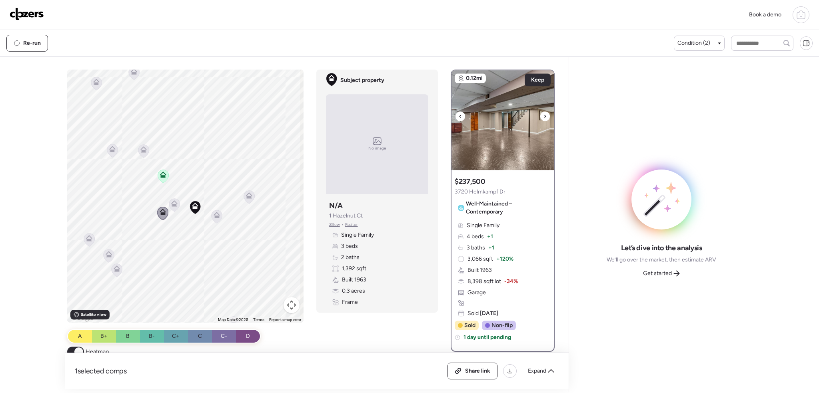
click at [543, 114] on div at bounding box center [545, 117] width 10 height 10
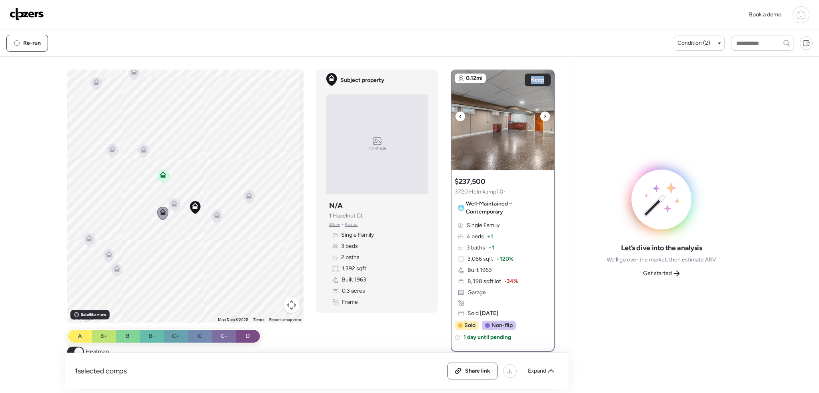
click at [543, 114] on div at bounding box center [545, 117] width 10 height 10
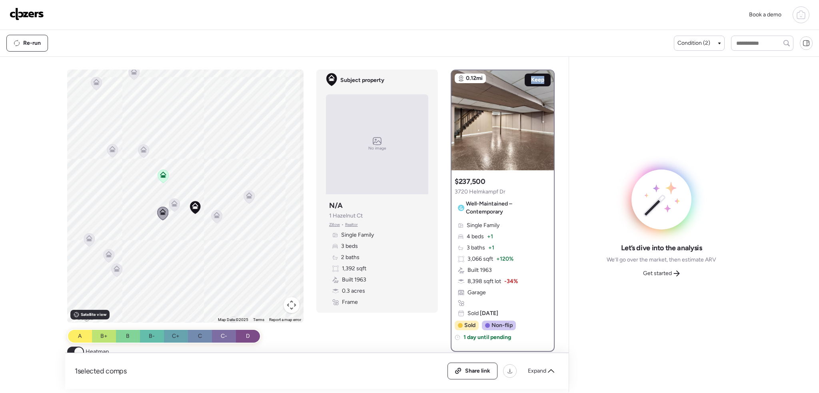
click at [538, 76] on span "Keep" at bounding box center [537, 80] width 13 height 8
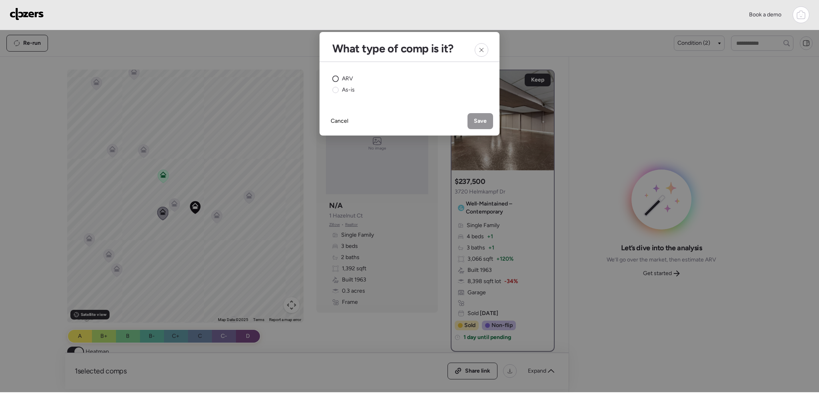
click at [343, 81] on span "ARV" at bounding box center [347, 79] width 11 height 8
click at [482, 118] on span "Save" at bounding box center [480, 121] width 13 height 8
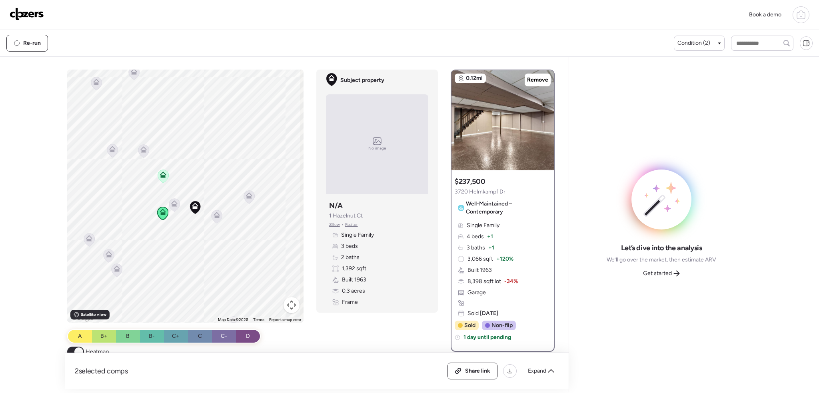
click at [220, 217] on icon at bounding box center [216, 216] width 11 height 13
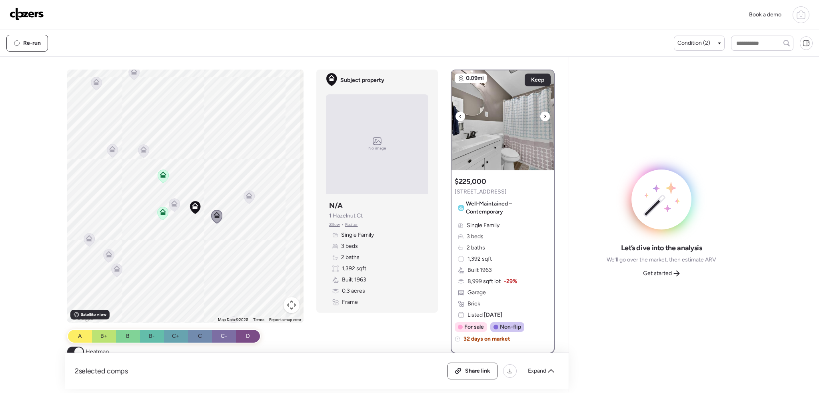
click at [543, 116] on icon at bounding box center [544, 117] width 3 height 10
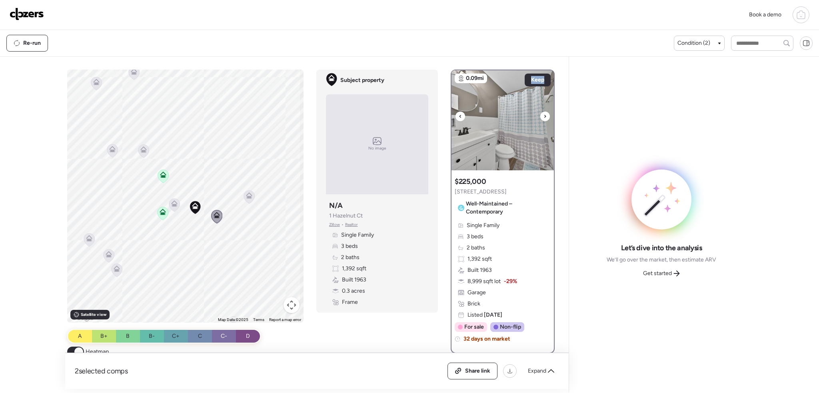
click at [543, 116] on icon at bounding box center [544, 117] width 3 height 10
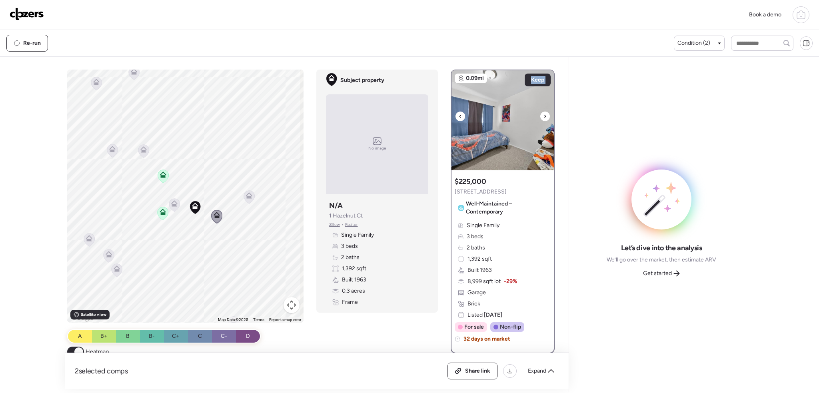
click at [543, 116] on icon at bounding box center [544, 117] width 3 height 10
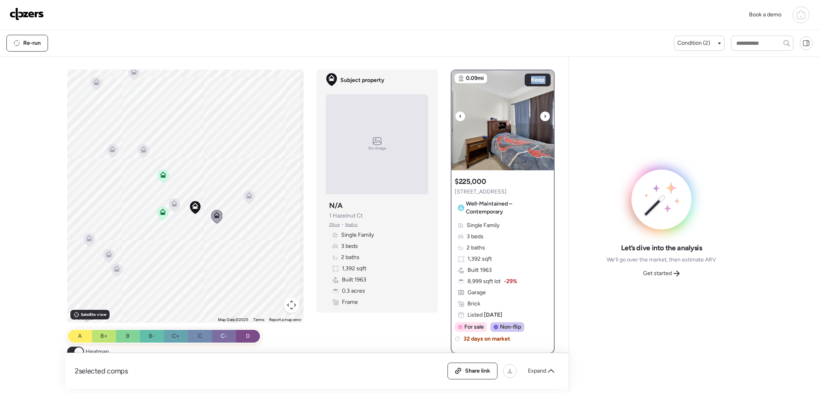
click at [543, 116] on icon at bounding box center [544, 117] width 3 height 10
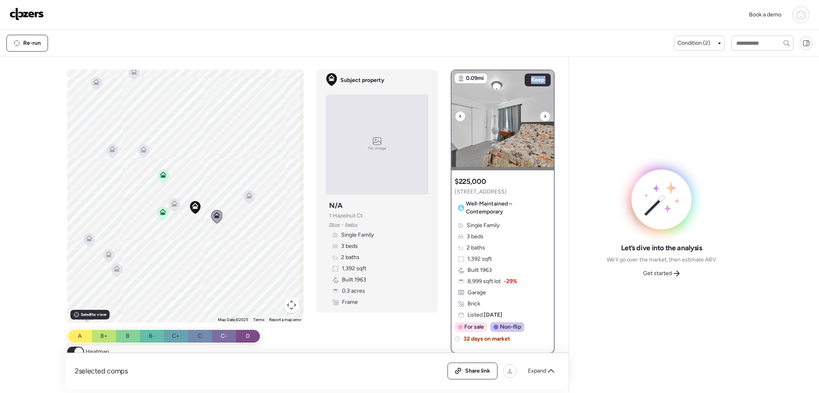
click at [543, 116] on icon at bounding box center [544, 117] width 3 height 10
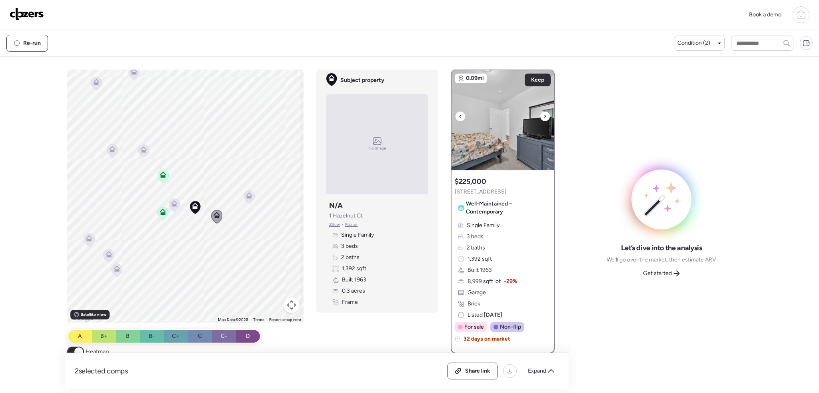
click at [543, 116] on icon at bounding box center [544, 117] width 3 height 10
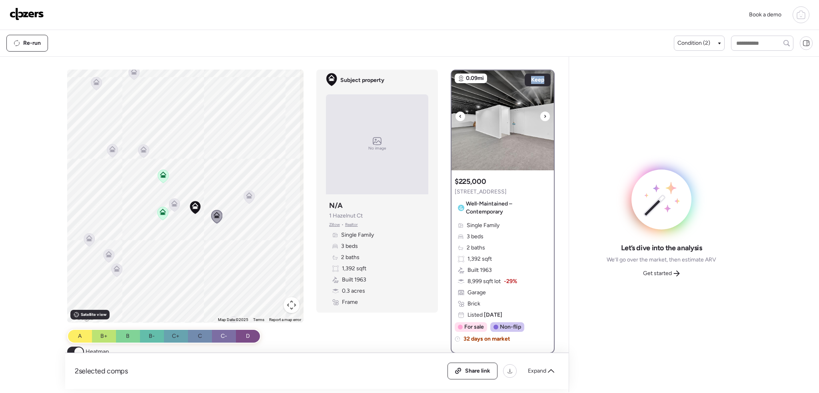
click at [543, 116] on icon at bounding box center [544, 117] width 3 height 10
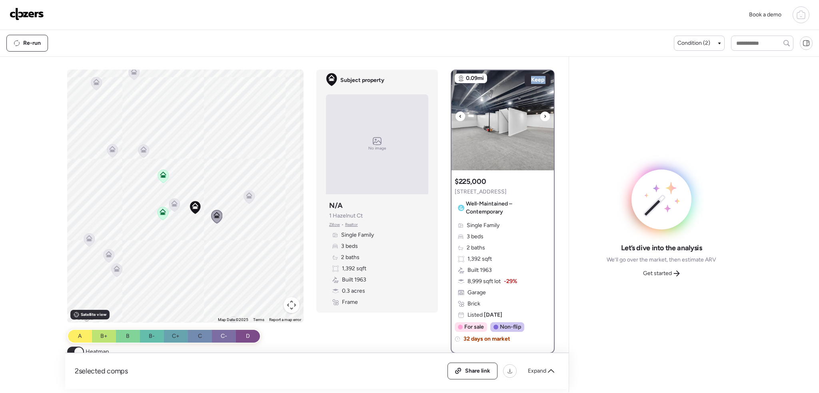
click at [543, 116] on icon at bounding box center [544, 117] width 3 height 10
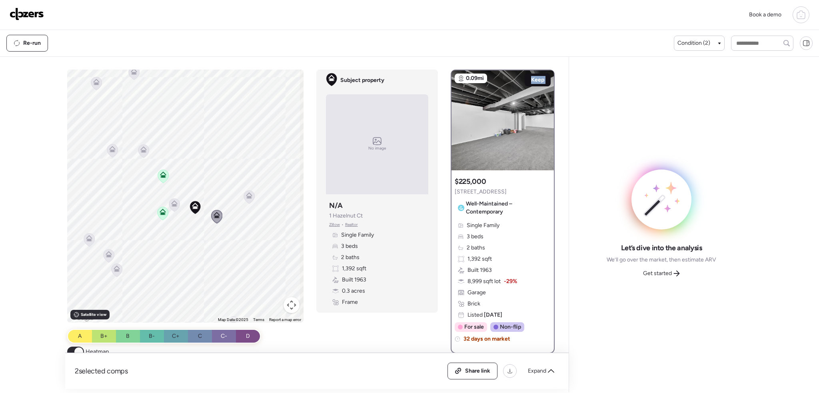
click at [535, 79] on span "Keep" at bounding box center [537, 80] width 13 height 8
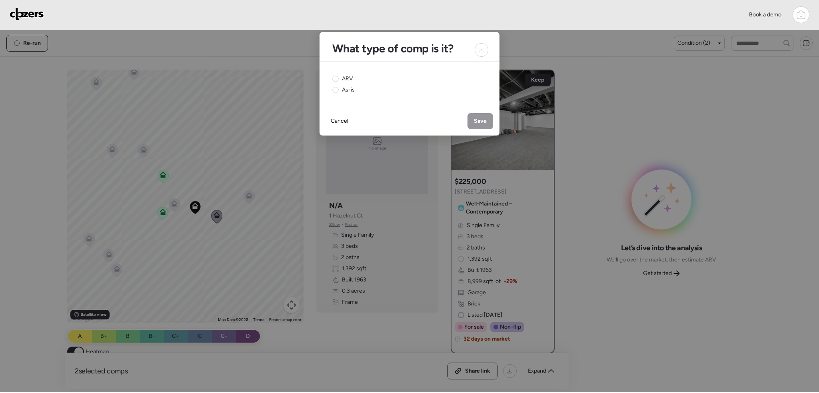
drag, startPoint x: 342, startPoint y: 81, endPoint x: 371, endPoint y: 85, distance: 29.1
click at [351, 82] on span "ARV" at bounding box center [347, 79] width 11 height 8
click at [479, 118] on span "Save" at bounding box center [480, 121] width 13 height 8
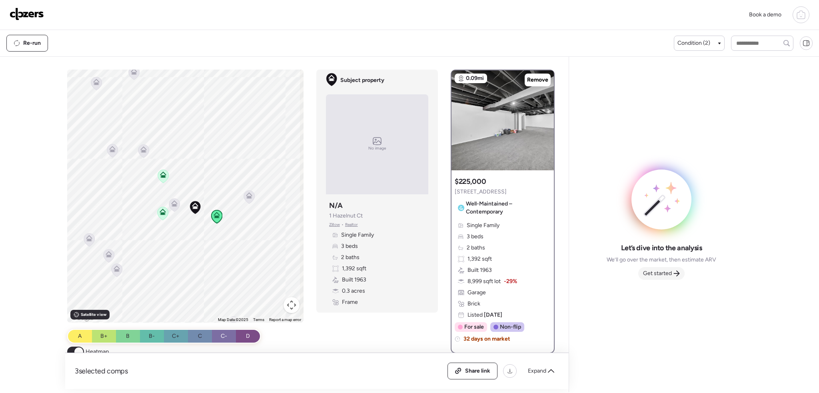
click at [660, 273] on span "Get started" at bounding box center [657, 273] width 29 height 8
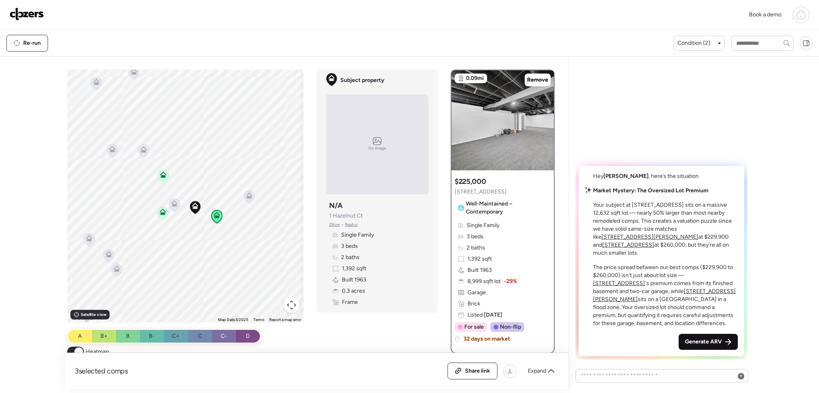
click at [712, 343] on span "Generate ARV" at bounding box center [703, 342] width 37 height 8
